Goal: Task Accomplishment & Management: Manage account settings

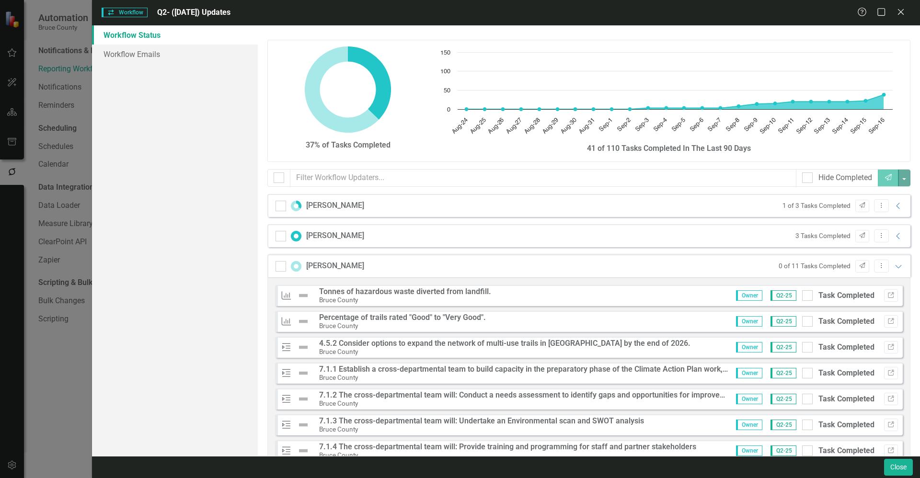
scroll to position [126, 0]
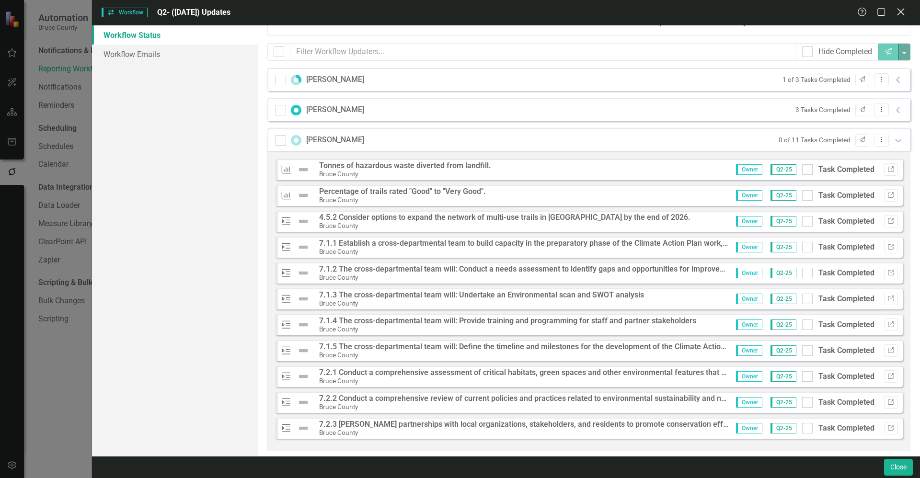
click at [901, 15] on icon "Close" at bounding box center [901, 11] width 12 height 9
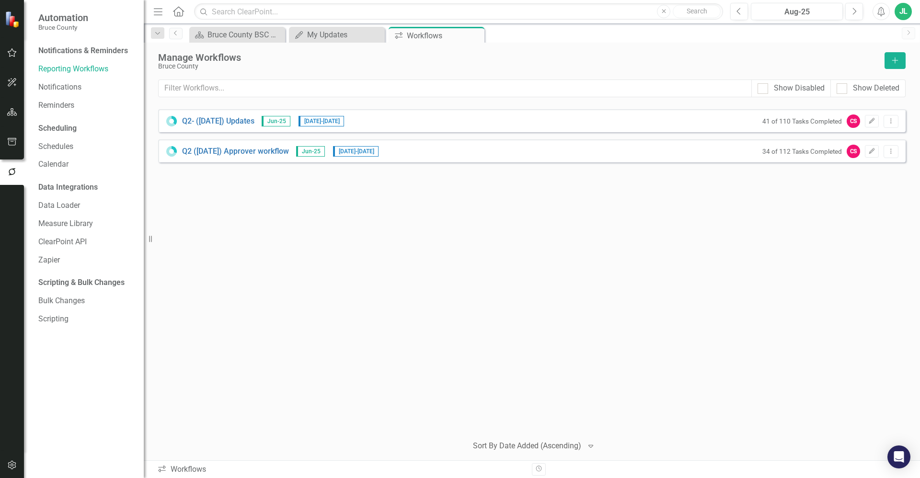
drag, startPoint x: 244, startPoint y: 221, endPoint x: 237, endPoint y: 221, distance: 7.2
click at [240, 221] on div "Q2- (Jun 25) Updates Jun-25 8/25/25 - 9/17/25 41 of 110 Tasks Completed CS Edit…" at bounding box center [532, 268] width 748 height 318
click at [11, 136] on button "button" at bounding box center [12, 142] width 22 height 20
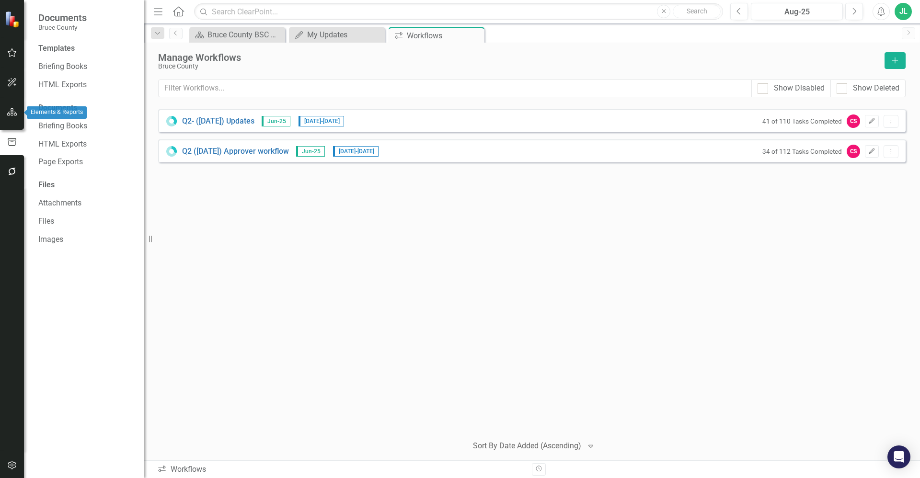
click at [15, 115] on icon "button" at bounding box center [12, 112] width 10 height 8
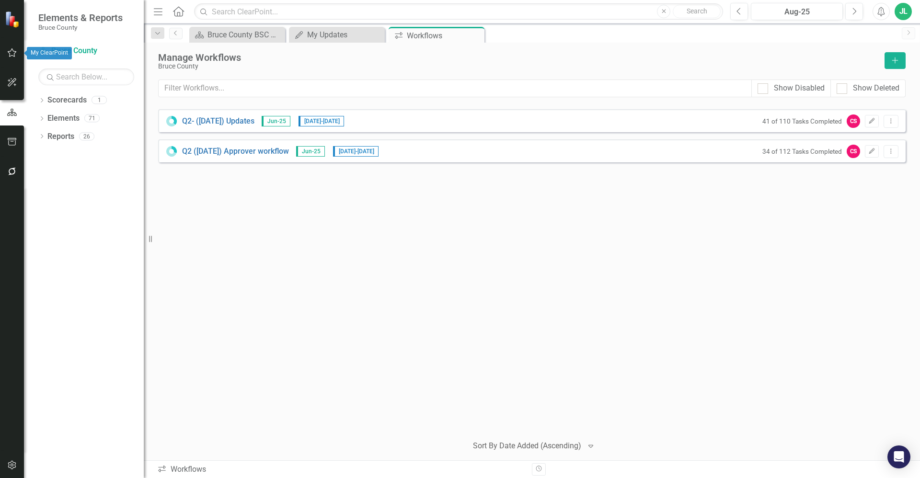
click at [12, 55] on icon "button" at bounding box center [12, 53] width 10 height 8
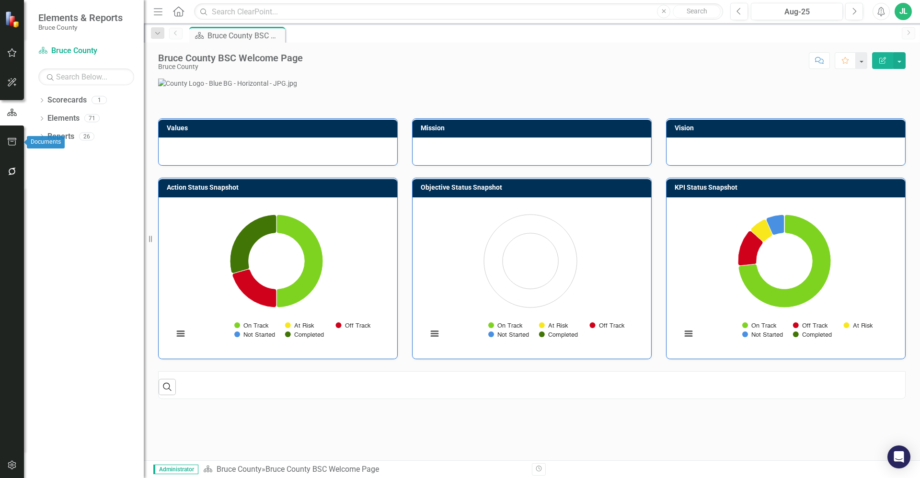
click at [19, 144] on button "button" at bounding box center [12, 142] width 22 height 20
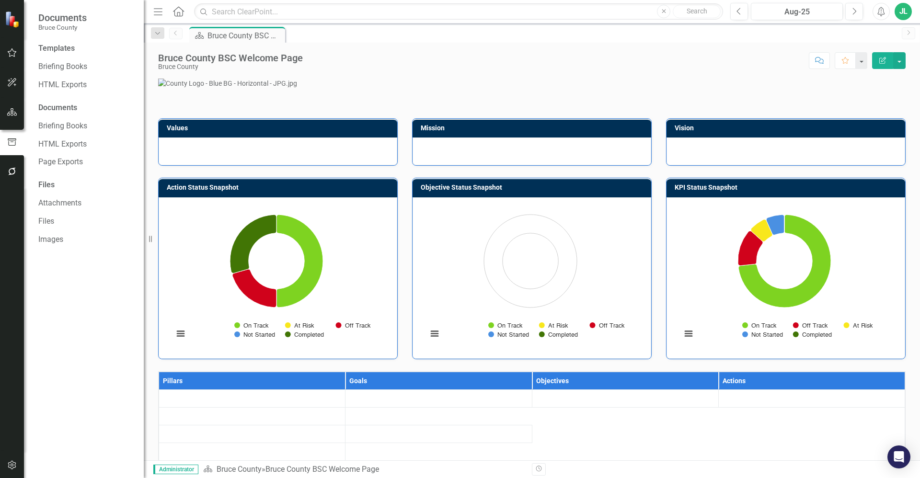
click at [12, 172] on icon "button" at bounding box center [12, 172] width 10 height 8
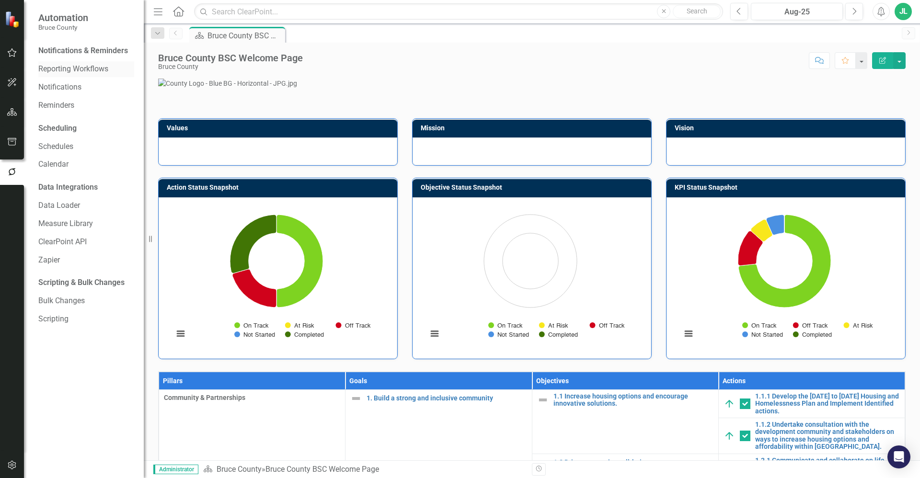
click at [81, 68] on link "Reporting Workflows" at bounding box center [86, 69] width 96 height 11
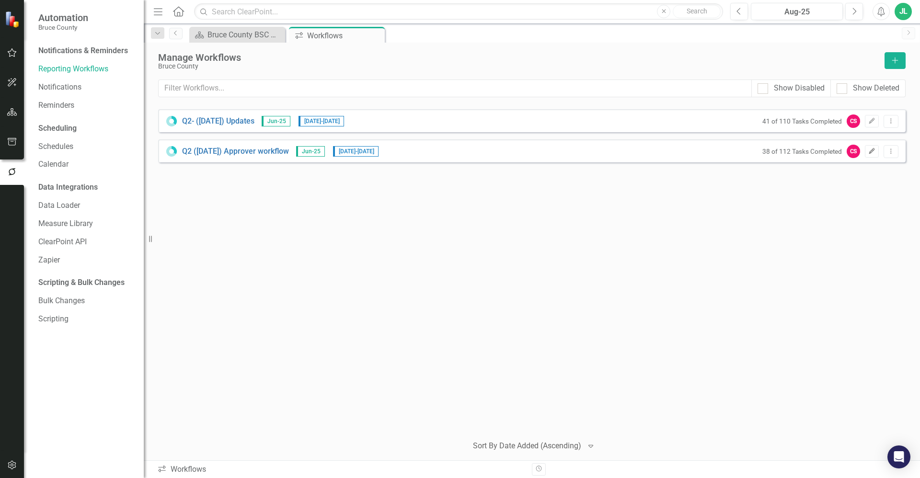
click at [876, 152] on button "Edit" at bounding box center [872, 151] width 14 height 12
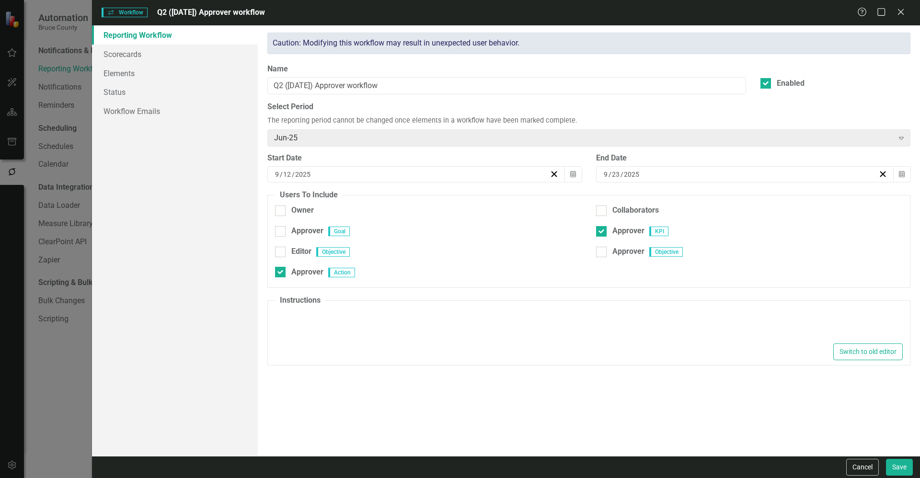
type textarea "<p>Please review all of your assigned tasks and check of "Task Completed" to ap…"
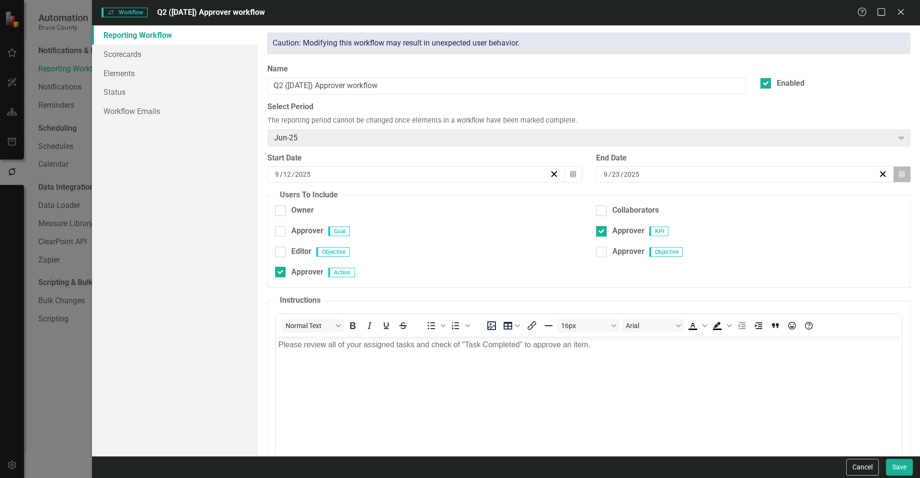
click at [899, 173] on icon "Calendar" at bounding box center [902, 174] width 6 height 7
click at [740, 280] on abbr "24" at bounding box center [740, 282] width 8 height 8
click at [896, 470] on button "Save" at bounding box center [899, 467] width 27 height 17
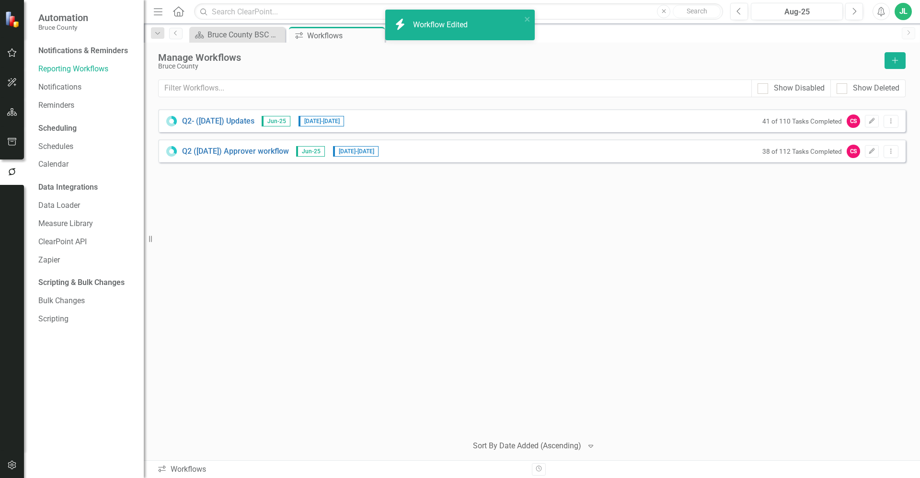
click at [614, 316] on div "Q2- ([DATE]) Updates Jun-25 [DATE] - [DATE] 41 of 110 Tasks Completed CS Edit D…" at bounding box center [532, 268] width 748 height 318
